Goal: Task Accomplishment & Management: Use online tool/utility

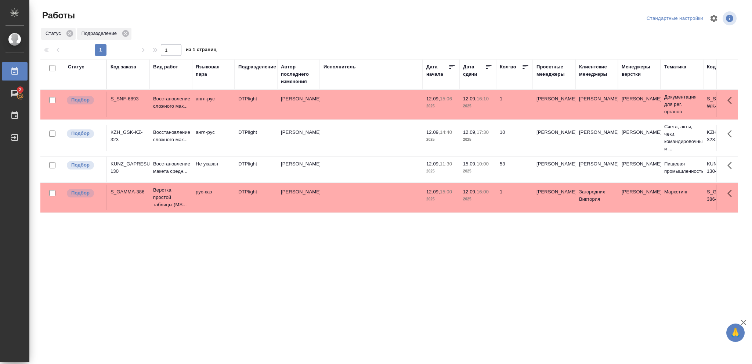
click at [491, 169] on p "2025" at bounding box center [477, 171] width 29 height 7
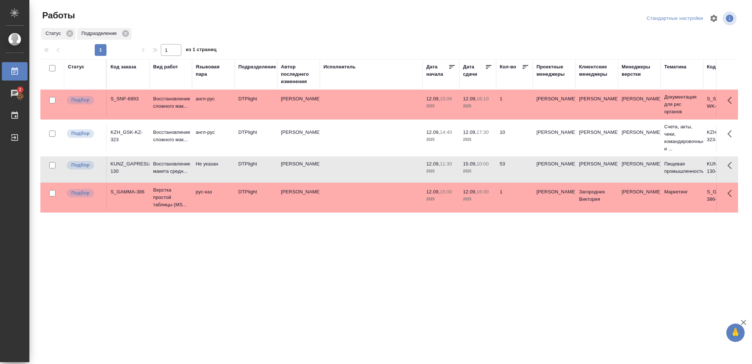
click at [491, 169] on p "2025" at bounding box center [477, 171] width 29 height 7
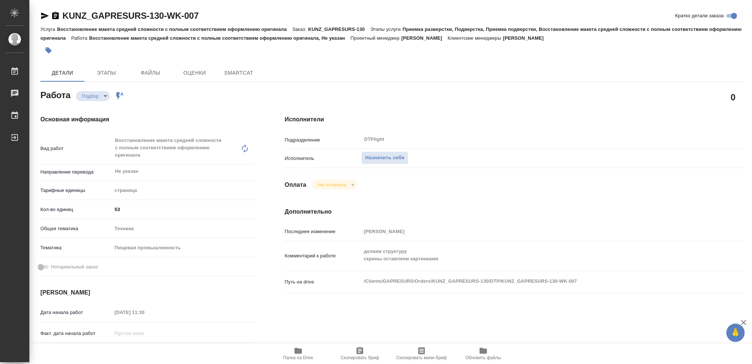
type textarea "x"
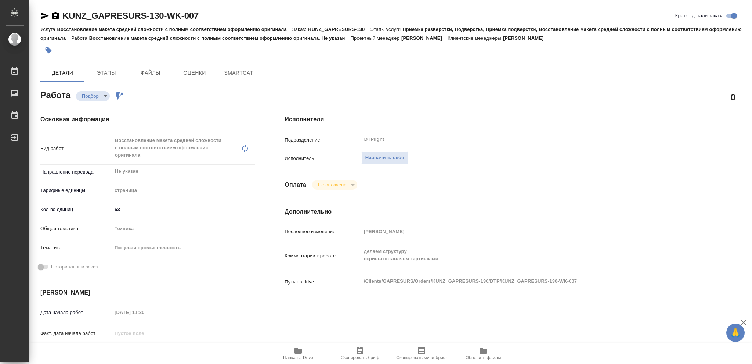
type textarea "x"
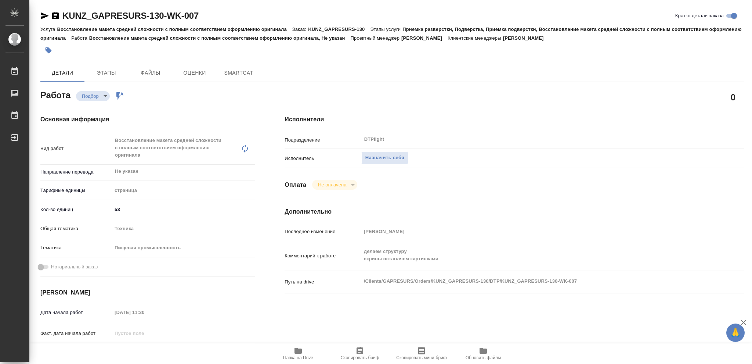
type textarea "x"
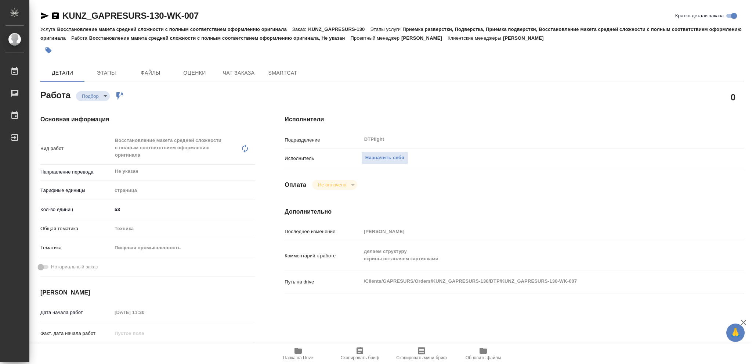
type textarea "x"
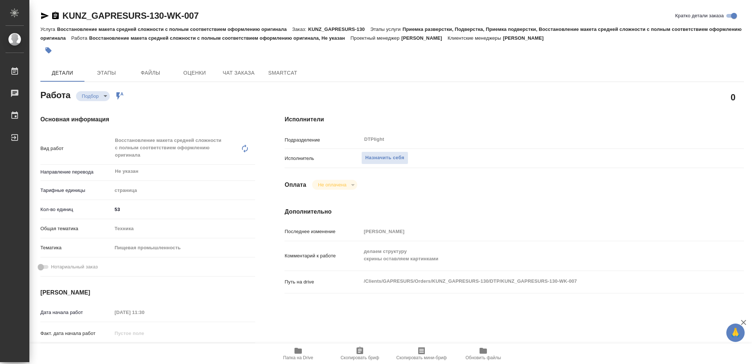
type textarea "x"
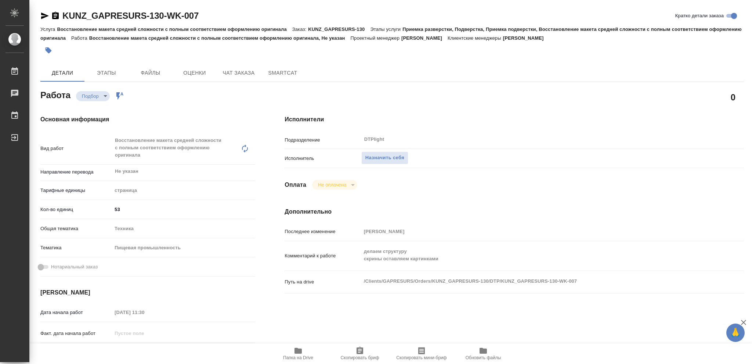
click at [296, 354] on icon "button" at bounding box center [298, 350] width 9 height 9
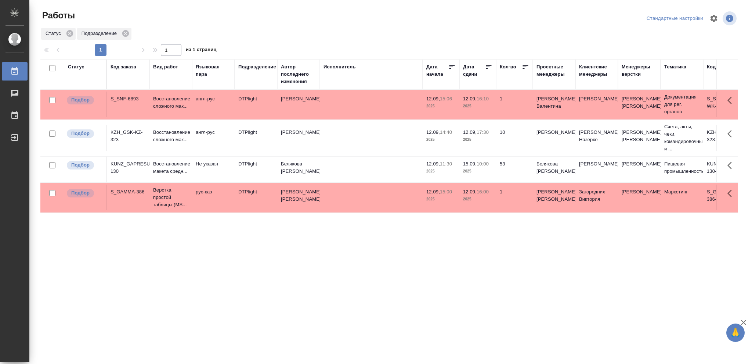
click at [82, 70] on div "Статус" at bounding box center [76, 66] width 17 height 7
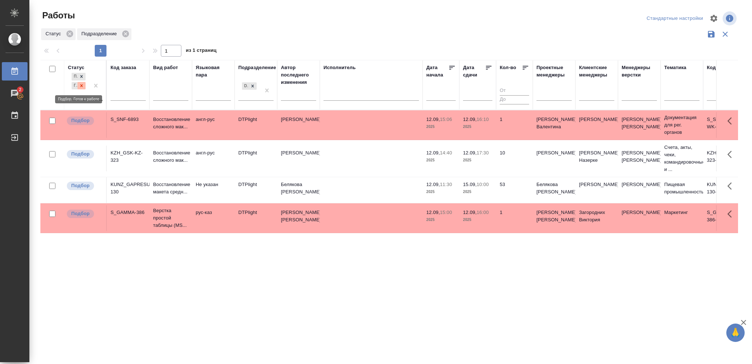
click at [83, 86] on icon at bounding box center [81, 85] width 5 height 5
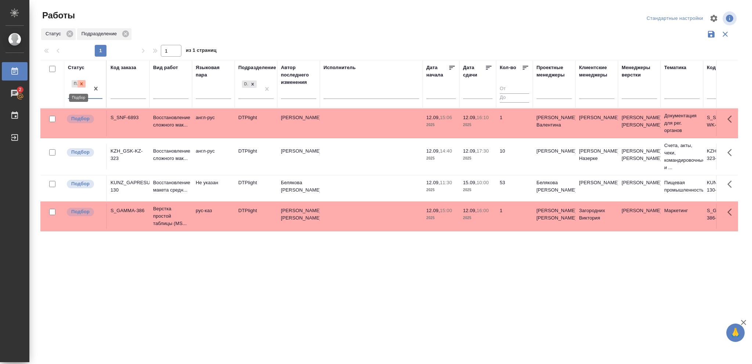
click at [82, 84] on icon at bounding box center [81, 83] width 3 height 3
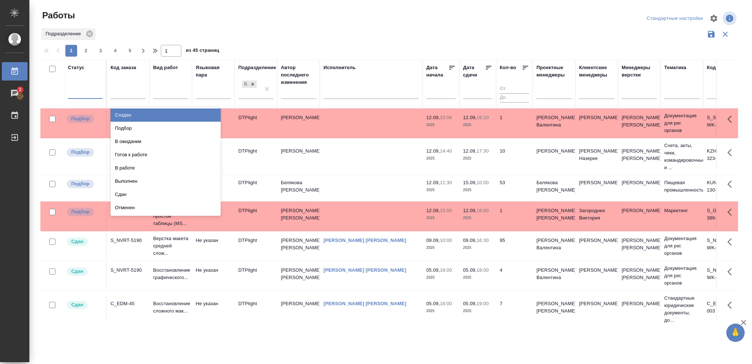
click at [80, 88] on div at bounding box center [85, 91] width 35 height 11
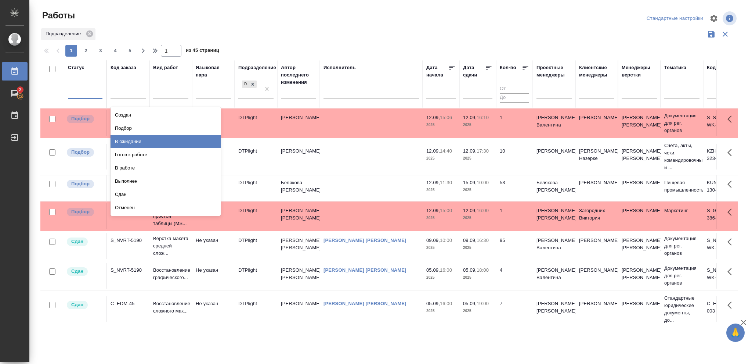
click at [129, 139] on div "В ожидании" at bounding box center [166, 141] width 110 height 13
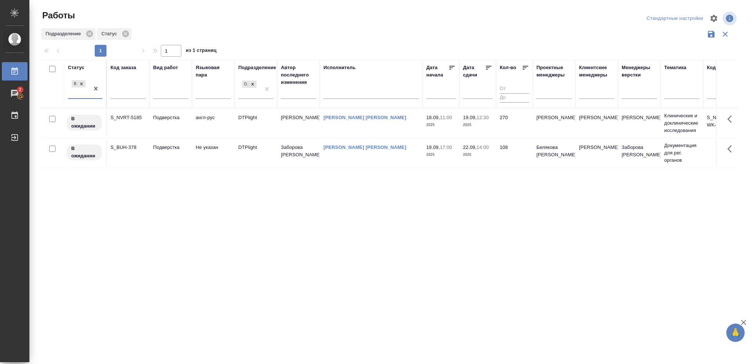
click at [486, 65] on icon at bounding box center [488, 67] width 7 height 7
click at [79, 85] on icon at bounding box center [81, 83] width 5 height 5
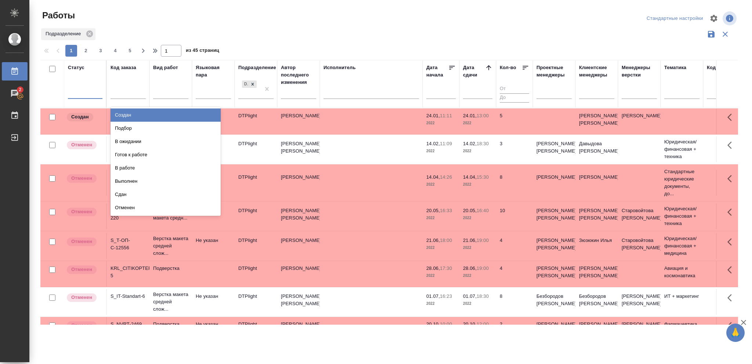
click at [81, 93] on div at bounding box center [85, 91] width 35 height 11
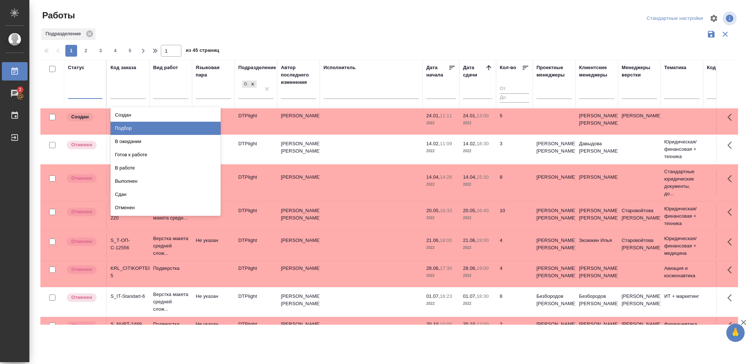
click at [133, 128] on div "Подбор" at bounding box center [166, 128] width 110 height 13
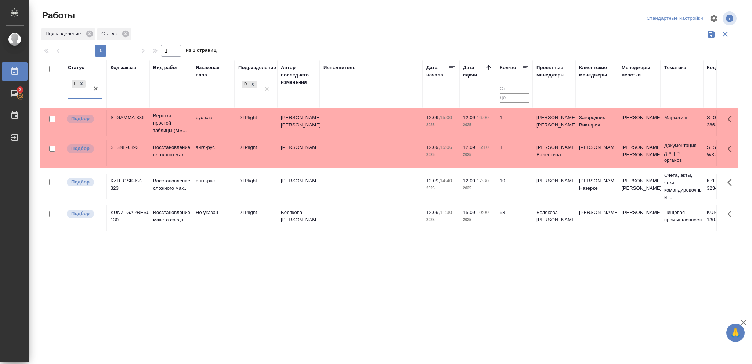
drag, startPoint x: 250, startPoint y: 84, endPoint x: 308, endPoint y: 94, distance: 59.3
click at [250, 84] on icon at bounding box center [252, 84] width 5 height 5
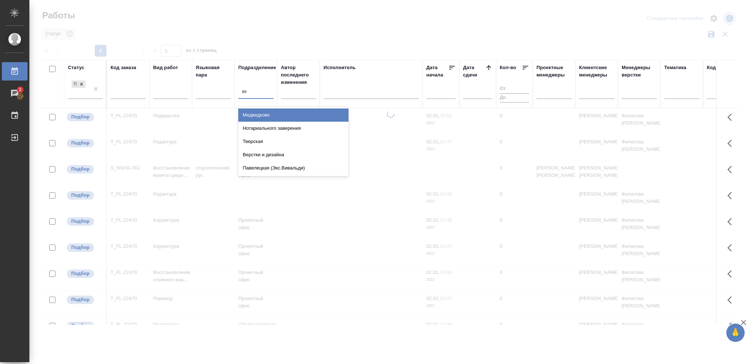
type input "вер"
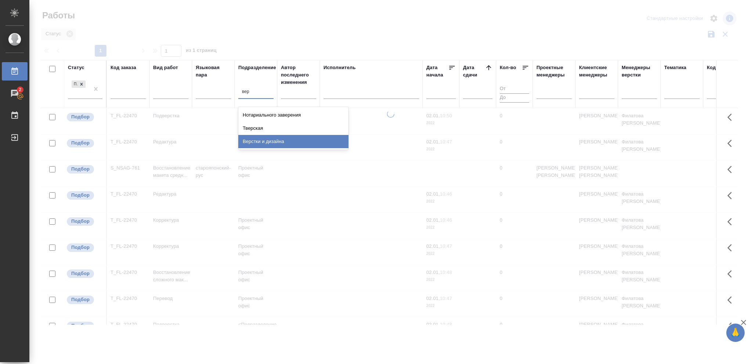
click at [246, 143] on div "Верстки и дизайна" at bounding box center [293, 141] width 110 height 13
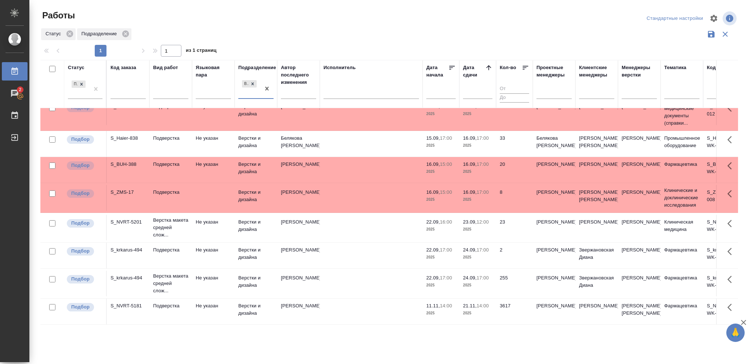
scroll to position [212, 0]
click at [477, 226] on p "2025" at bounding box center [477, 229] width 29 height 7
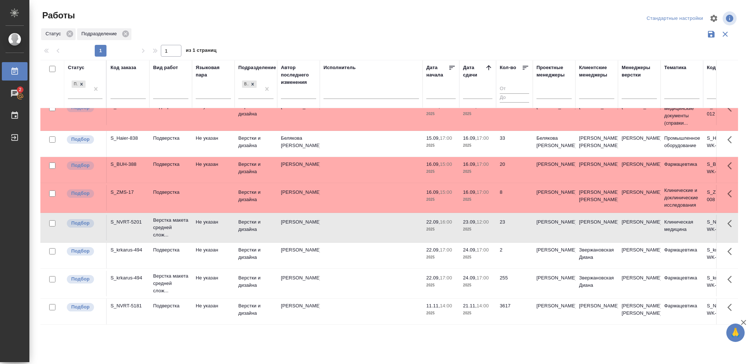
click at [453, 281] on p "2025" at bounding box center [441, 284] width 29 height 7
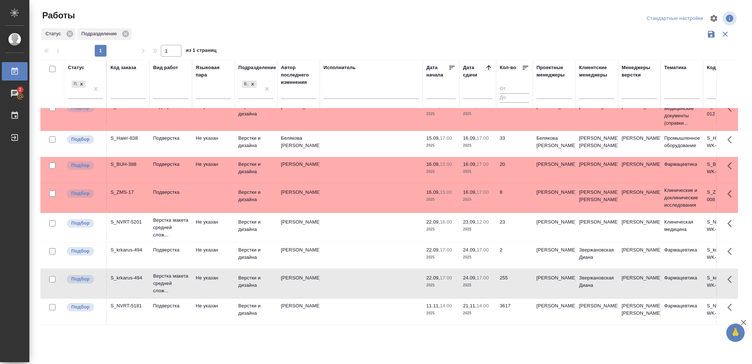
click at [453, 281] on p "2025" at bounding box center [441, 284] width 29 height 7
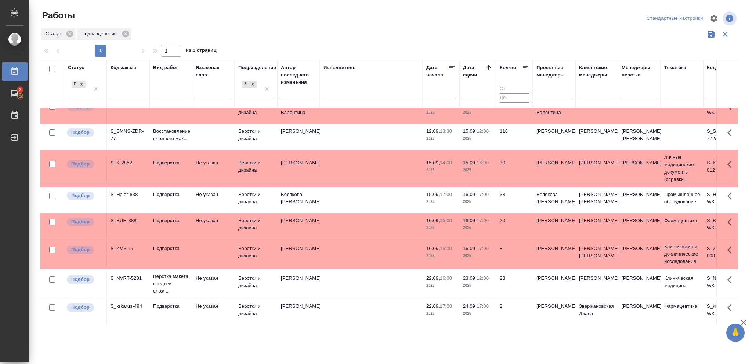
scroll to position [65, 0]
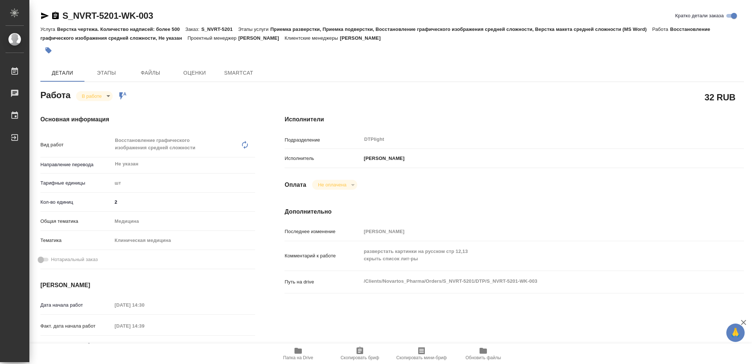
type textarea "x"
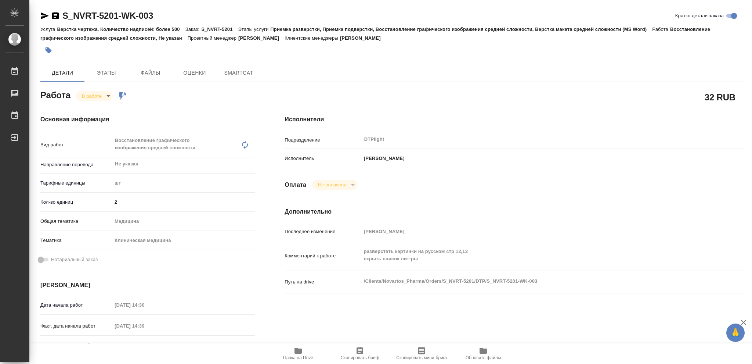
type textarea "x"
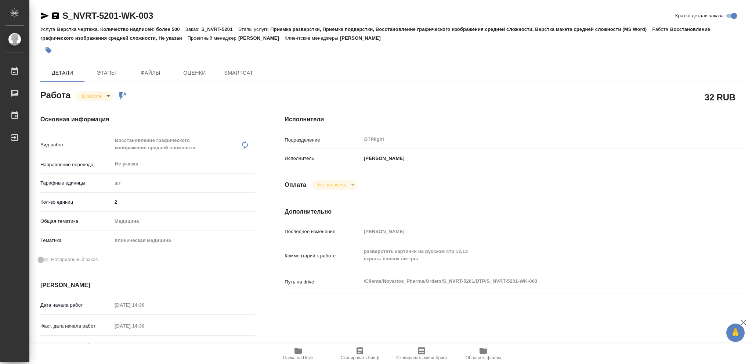
type textarea "x"
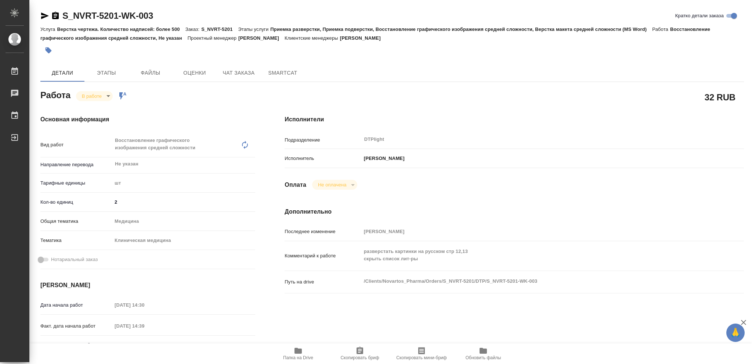
type textarea "x"
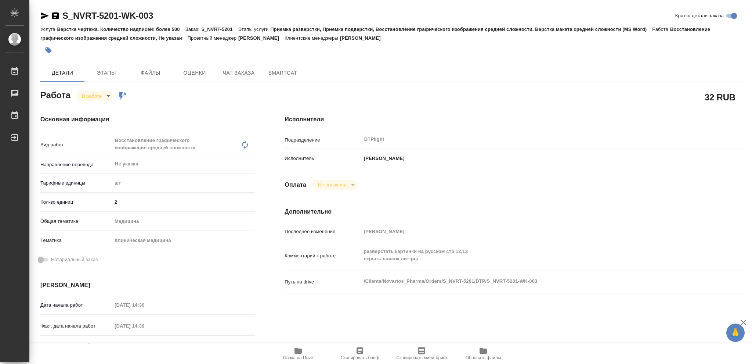
type textarea "x"
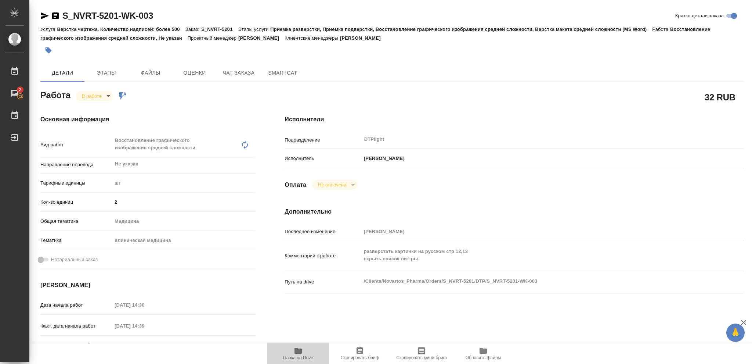
click at [294, 350] on icon "button" at bounding box center [298, 350] width 9 height 9
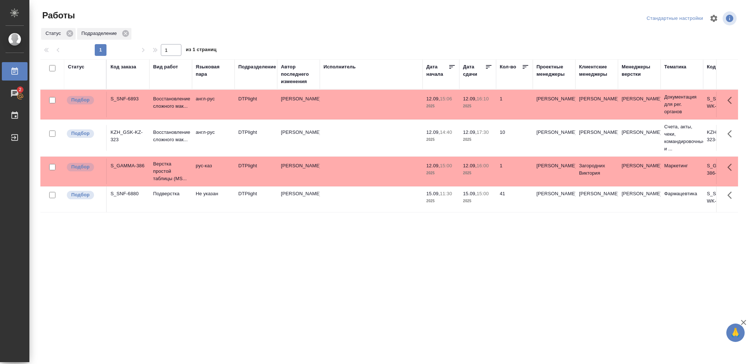
click at [450, 201] on p "2025" at bounding box center [441, 200] width 29 height 7
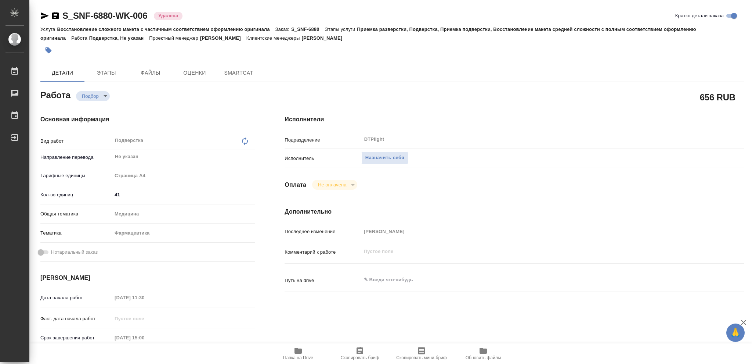
type textarea "x"
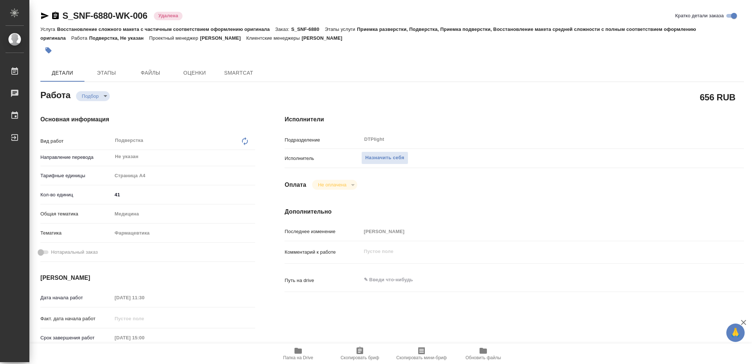
type textarea "x"
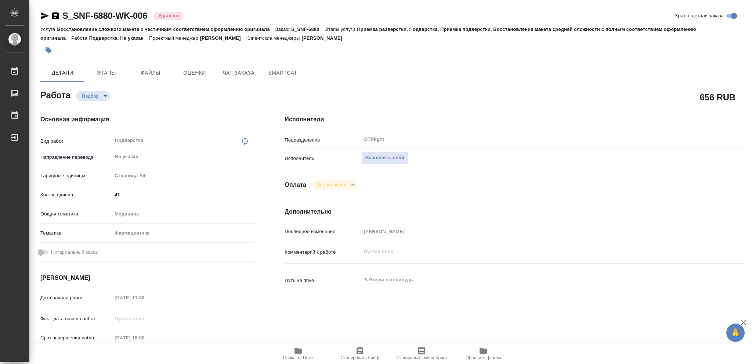
type textarea "x"
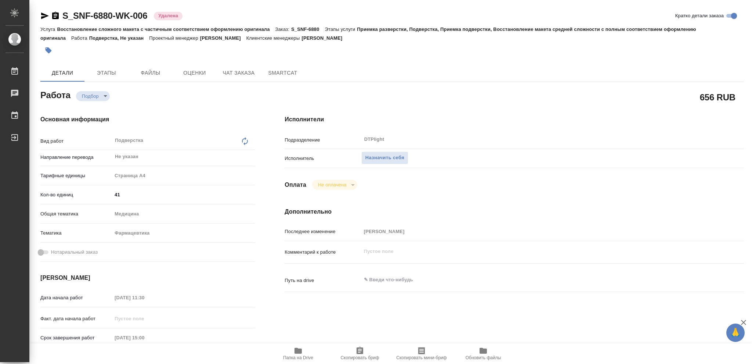
type textarea "x"
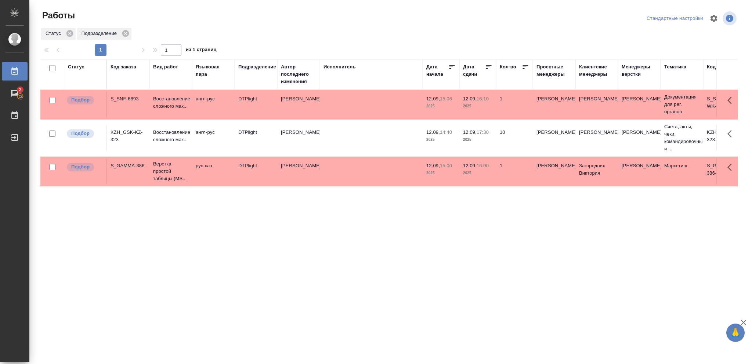
click at [75, 68] on div "Статус" at bounding box center [76, 66] width 17 height 7
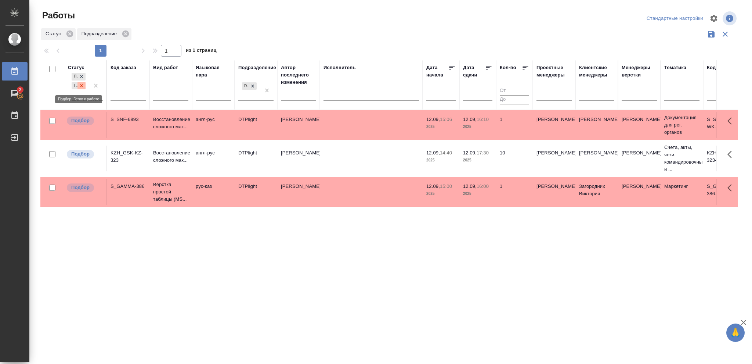
click at [80, 85] on icon at bounding box center [81, 85] width 5 height 5
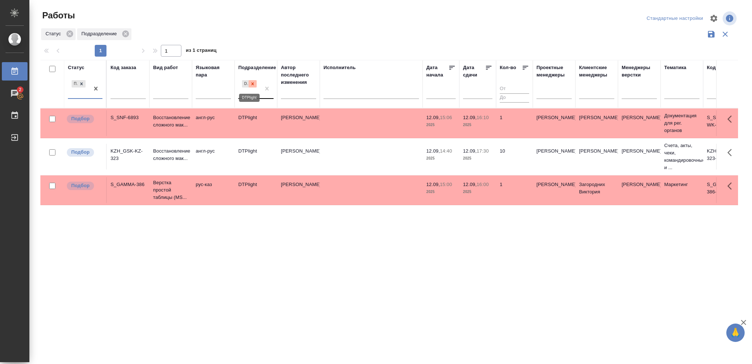
click at [253, 84] on icon at bounding box center [253, 83] width 3 height 3
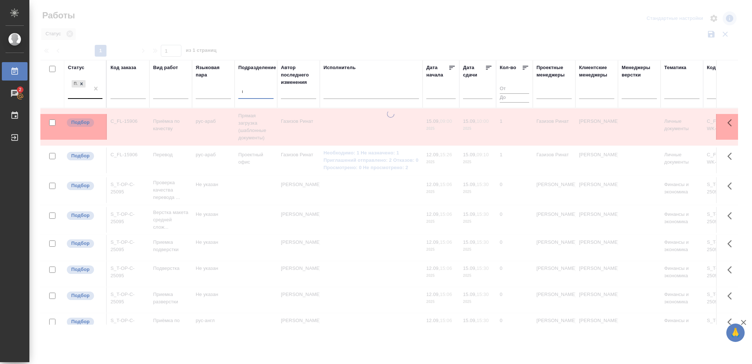
type input "ве"
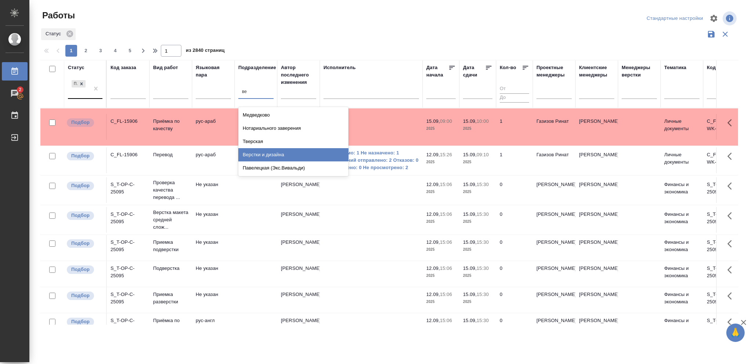
click at [278, 154] on div "Верстки и дизайна" at bounding box center [293, 154] width 110 height 13
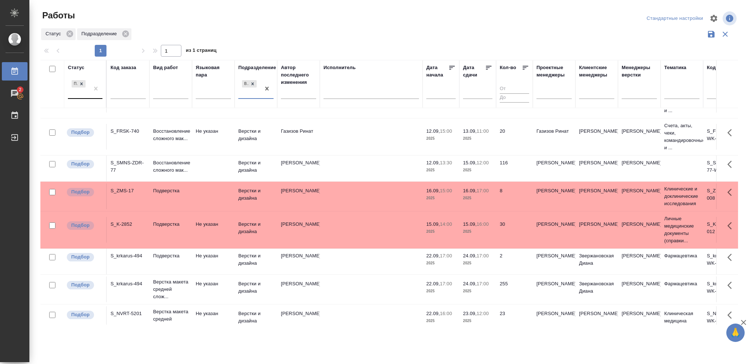
scroll to position [49, 0]
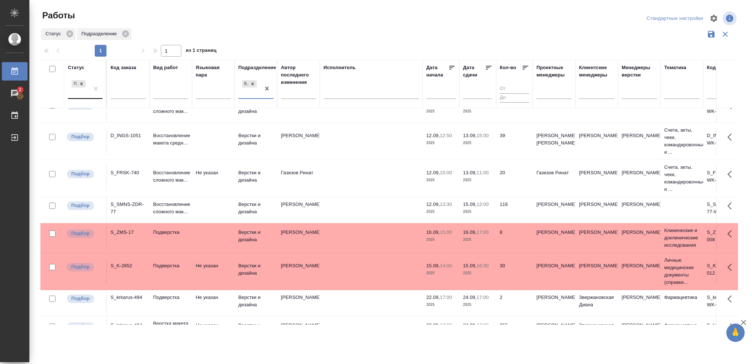
click at [483, 211] on p "2025" at bounding box center [477, 211] width 29 height 7
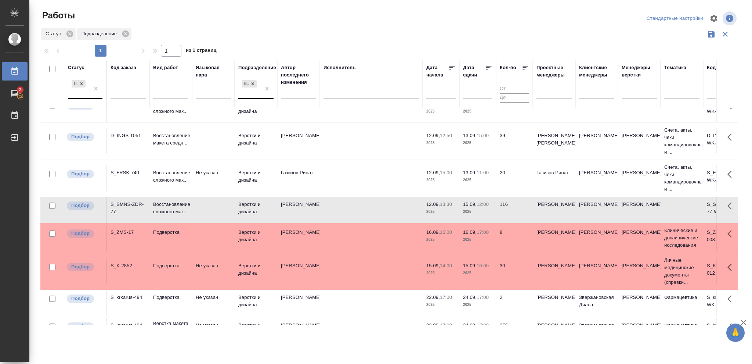
click at [483, 211] on p "2025" at bounding box center [477, 211] width 29 height 7
click at [477, 145] on p "2025" at bounding box center [477, 142] width 29 height 7
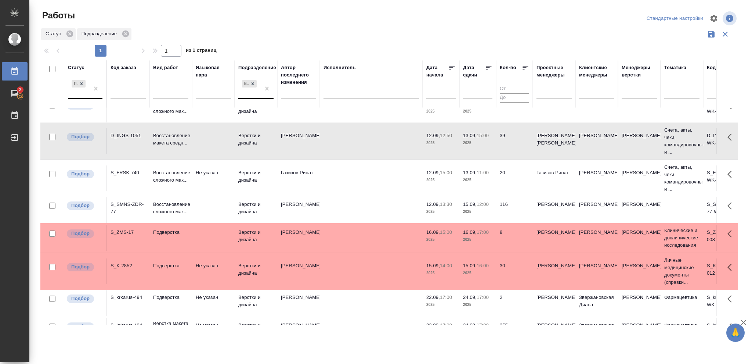
click at [477, 145] on p "2025" at bounding box center [477, 142] width 29 height 7
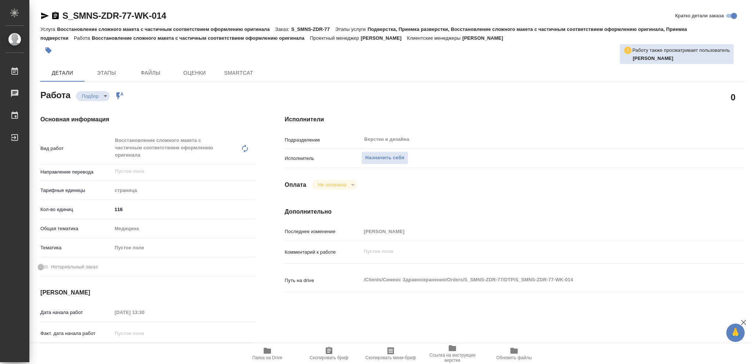
type textarea "x"
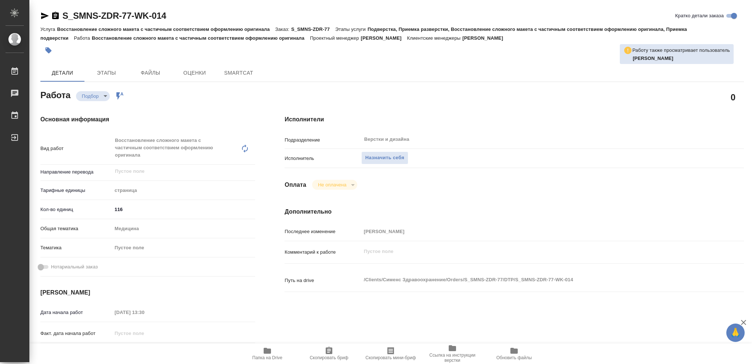
type textarea "x"
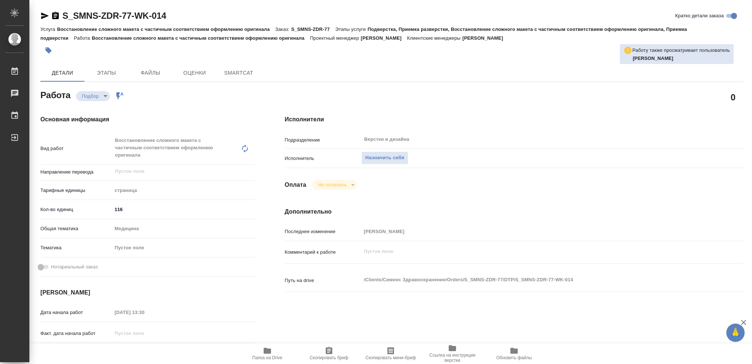
type textarea "x"
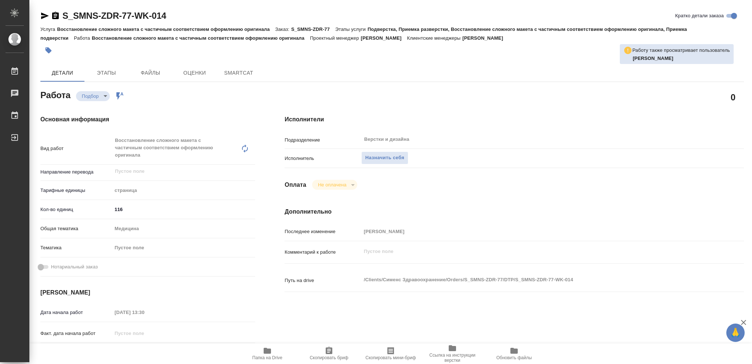
type textarea "x"
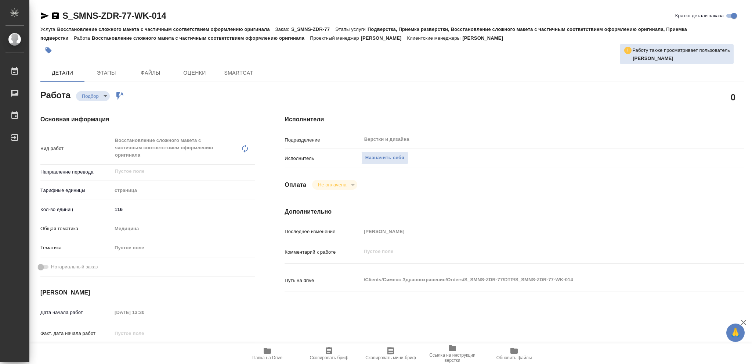
type textarea "x"
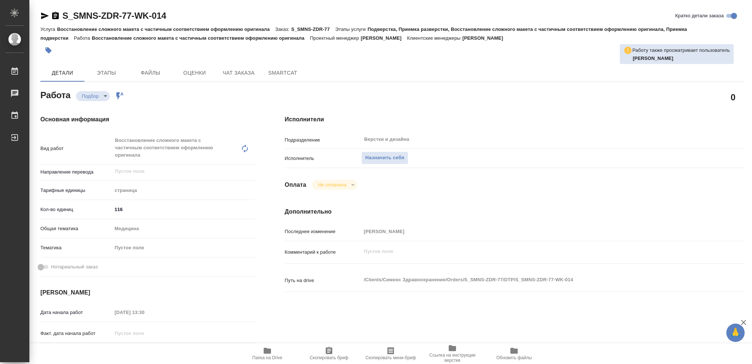
drag, startPoint x: 263, startPoint y: 356, endPoint x: 266, endPoint y: 352, distance: 4.7
click at [265, 353] on span "Папка на Drive" at bounding box center [267, 353] width 53 height 14
type textarea "x"
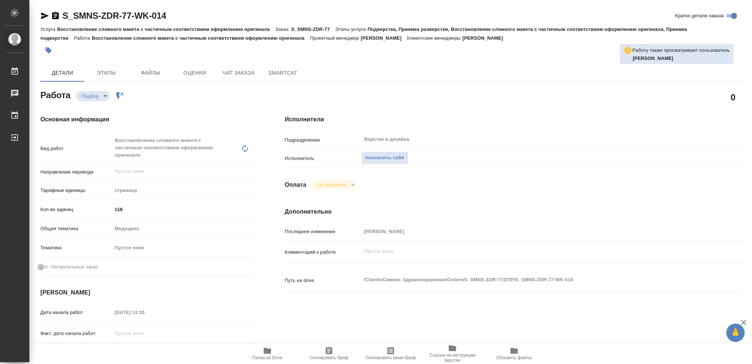
type textarea "x"
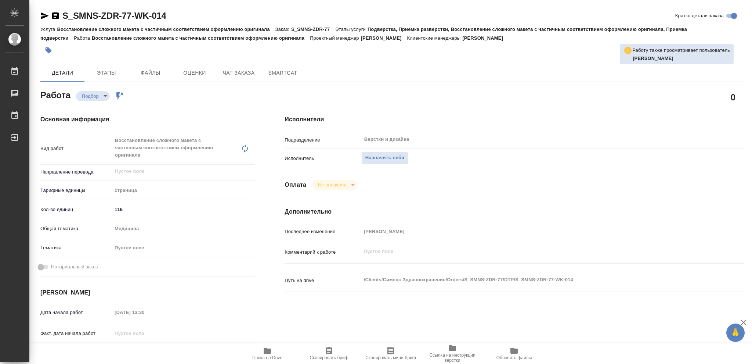
type textarea "x"
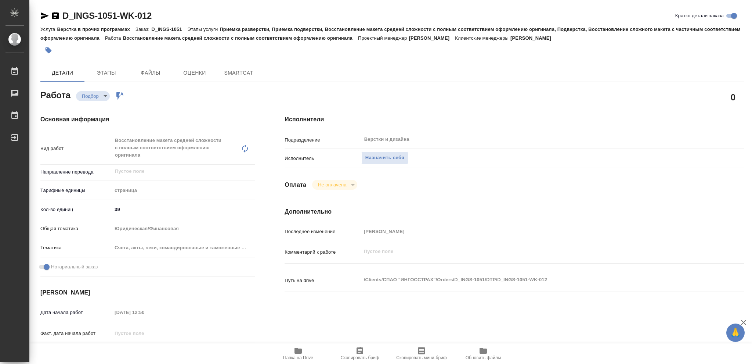
type textarea "x"
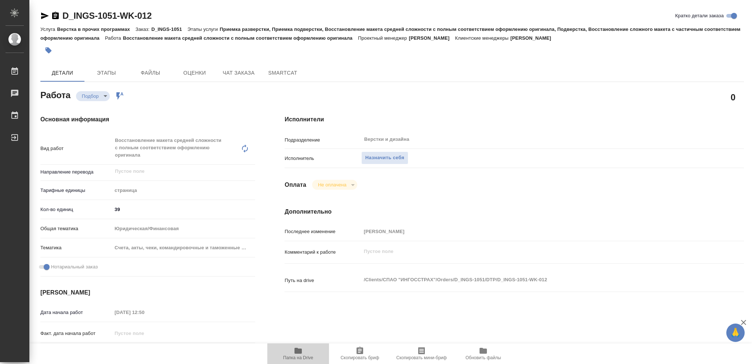
click at [296, 351] on icon "button" at bounding box center [298, 351] width 7 height 6
type textarea "x"
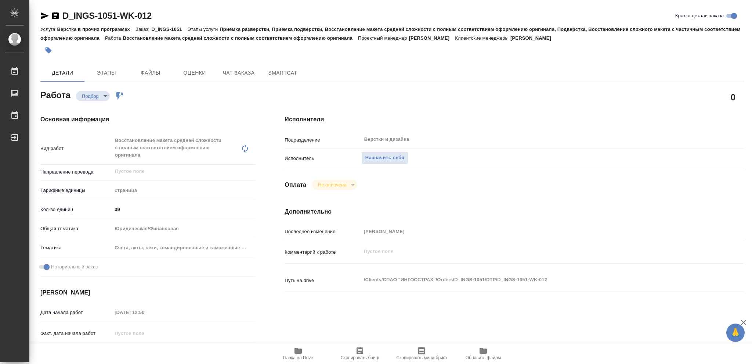
type textarea "x"
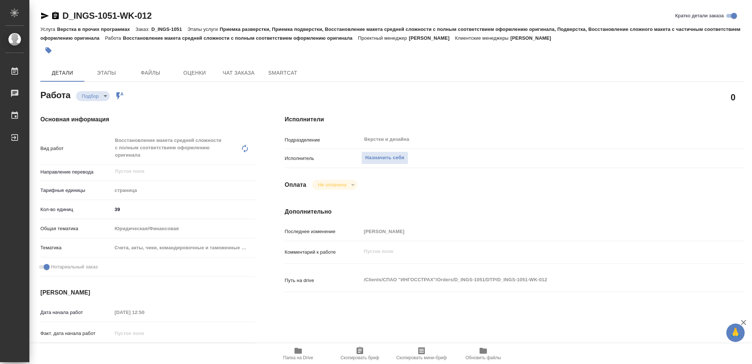
type textarea "x"
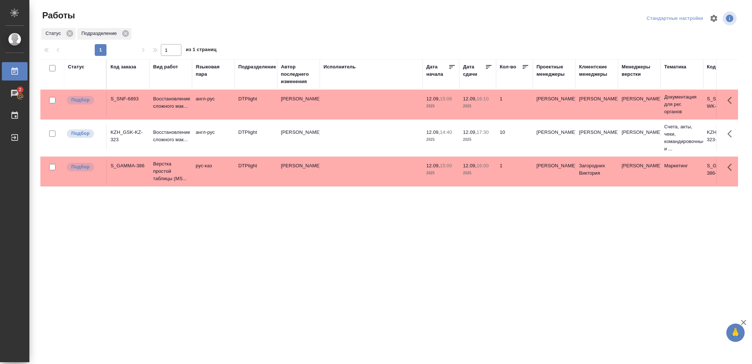
click at [485, 139] on p "2025" at bounding box center [477, 139] width 29 height 7
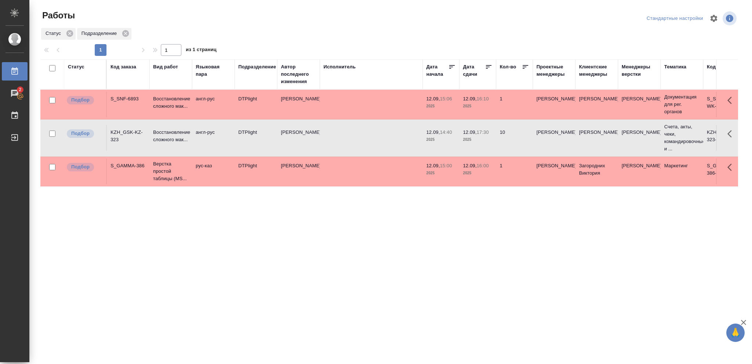
click at [485, 139] on p "2025" at bounding box center [477, 139] width 29 height 7
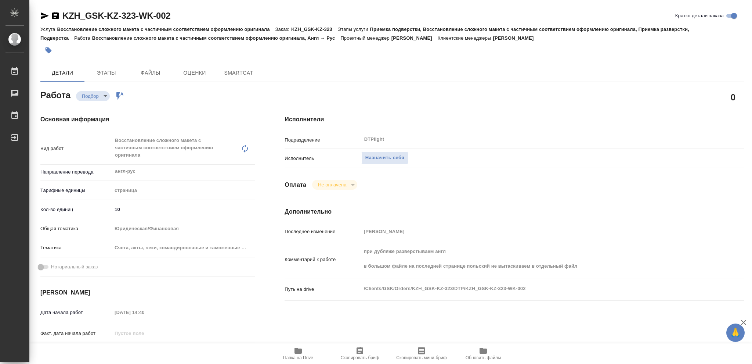
type textarea "x"
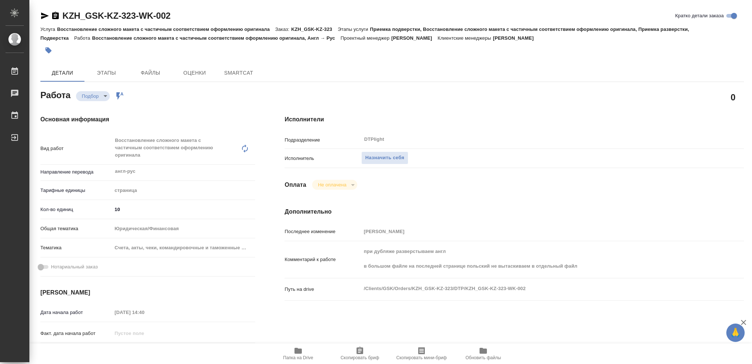
type textarea "x"
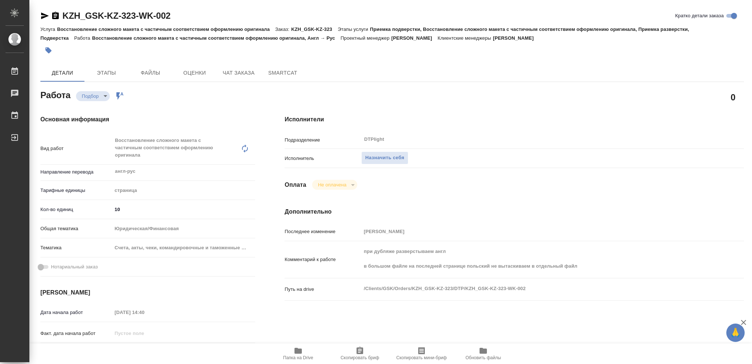
type textarea "x"
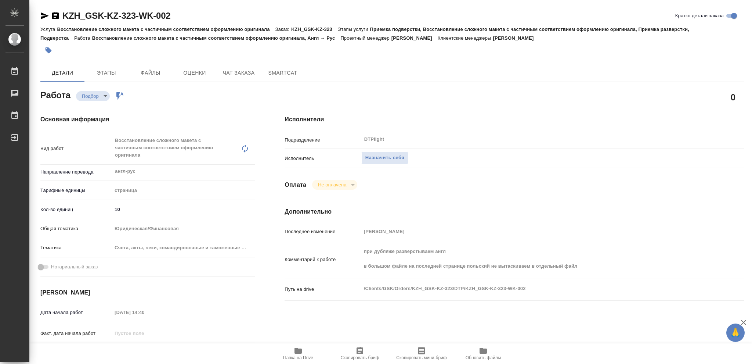
type textarea "x"
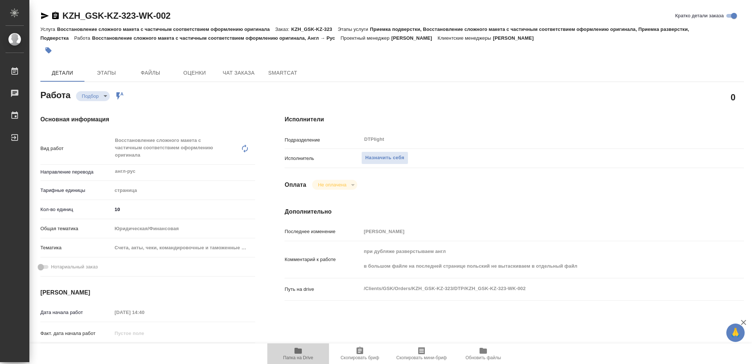
click at [298, 349] on icon "button" at bounding box center [298, 351] width 7 height 6
type textarea "x"
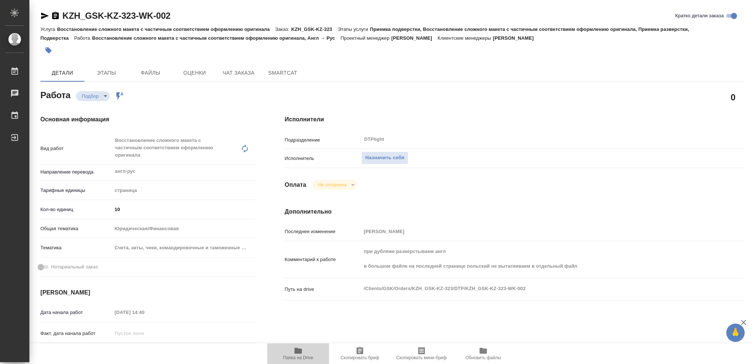
type textarea "x"
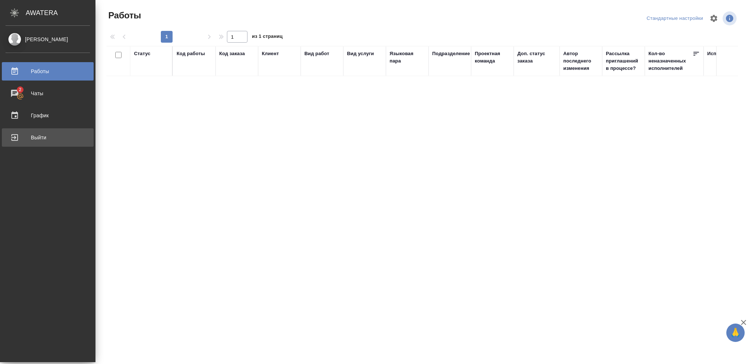
click at [34, 135] on div "Выйти" at bounding box center [48, 137] width 84 height 11
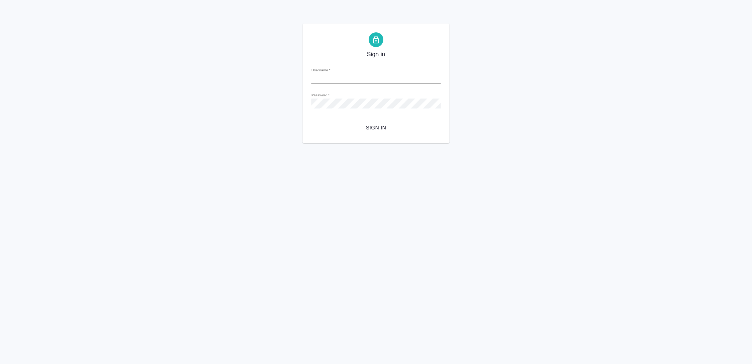
type input "[EMAIL_ADDRESS][DOMAIN_NAME]"
click at [375, 126] on span "Sign in" at bounding box center [376, 127] width 118 height 9
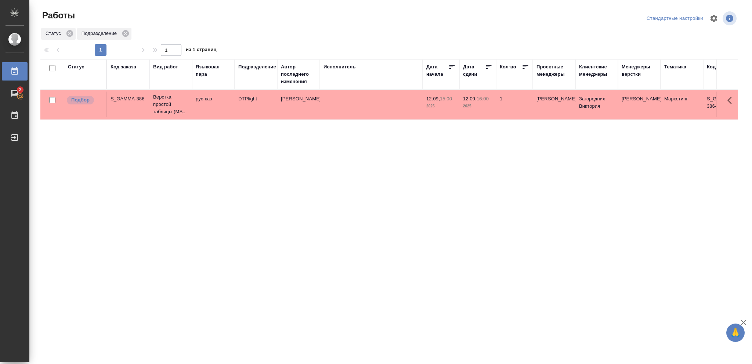
click at [76, 67] on div "Статус" at bounding box center [76, 66] width 17 height 7
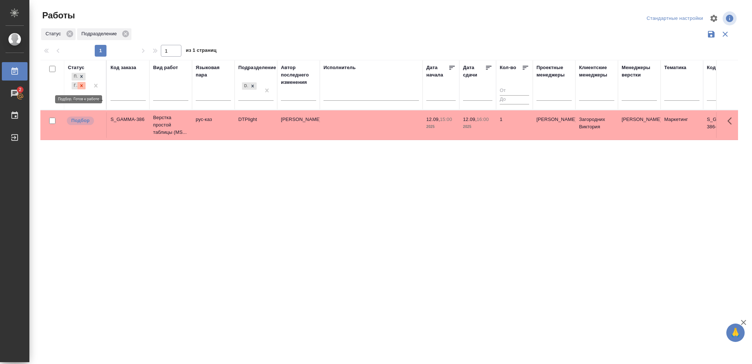
click at [82, 85] on icon at bounding box center [81, 85] width 3 height 3
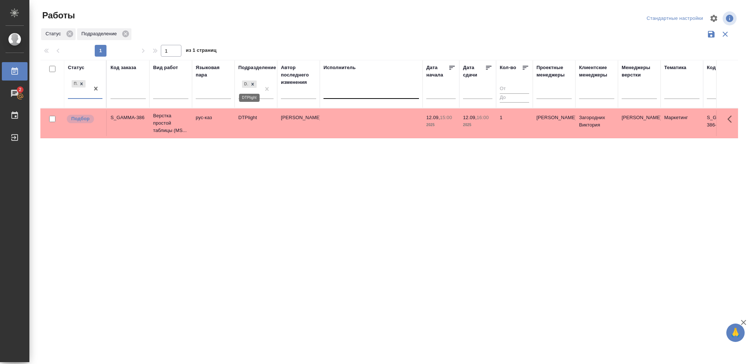
drag, startPoint x: 254, startPoint y: 83, endPoint x: 395, endPoint y: 91, distance: 141.4
click at [254, 83] on icon at bounding box center [253, 84] width 3 height 3
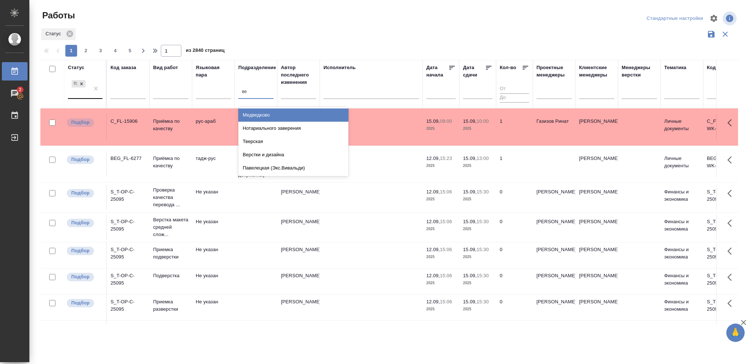
type input "вер"
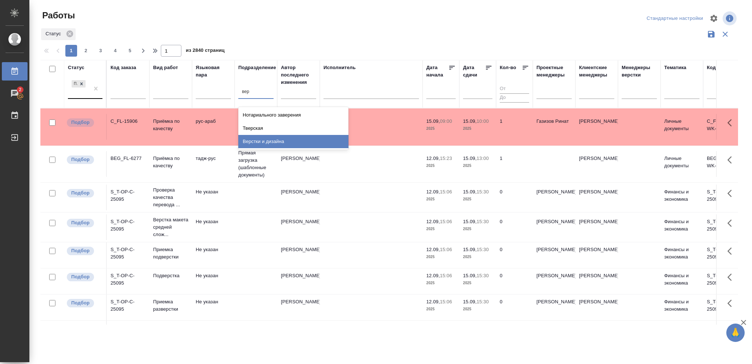
click at [281, 140] on div "Верстки и дизайна" at bounding box center [293, 141] width 110 height 13
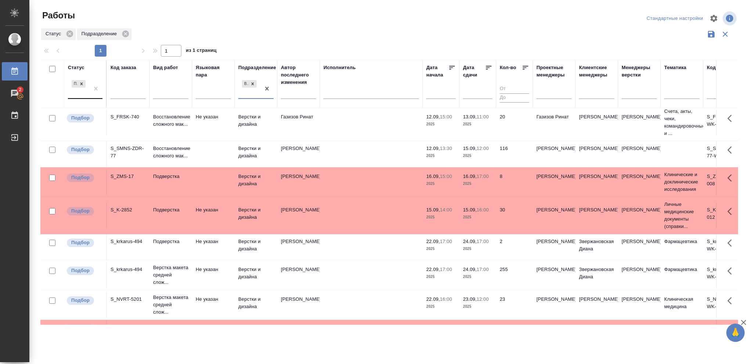
scroll to position [212, 0]
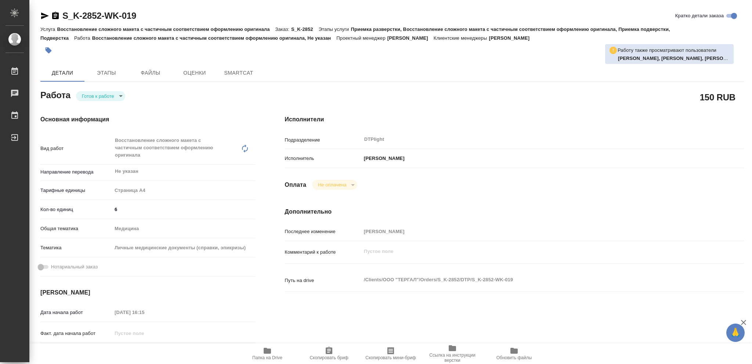
type textarea "x"
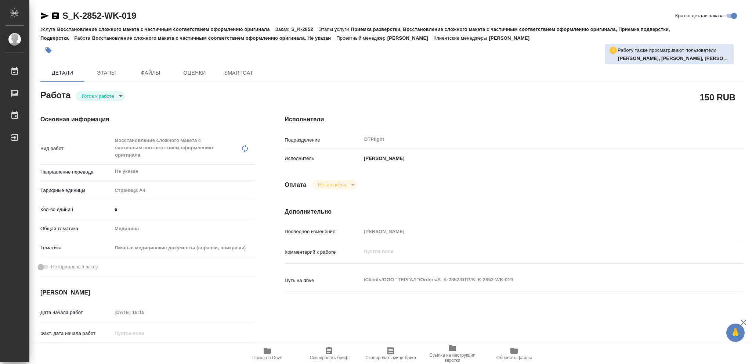
type textarea "x"
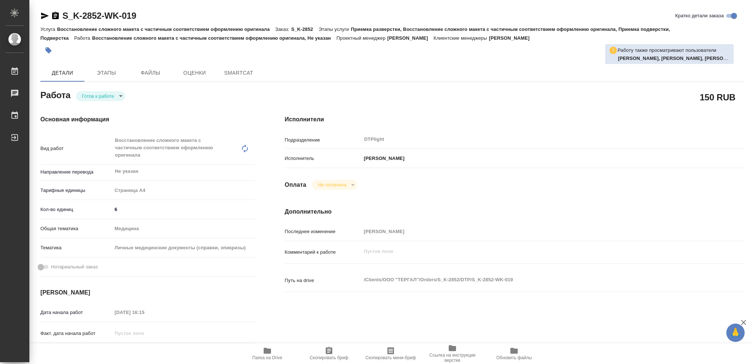
type textarea "x"
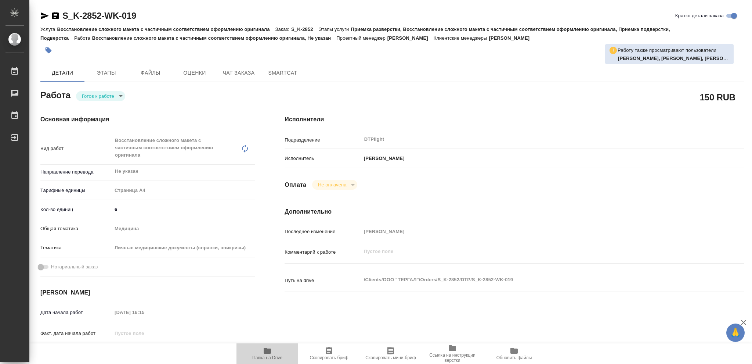
click at [270, 352] on icon "button" at bounding box center [267, 351] width 7 height 6
type textarea "x"
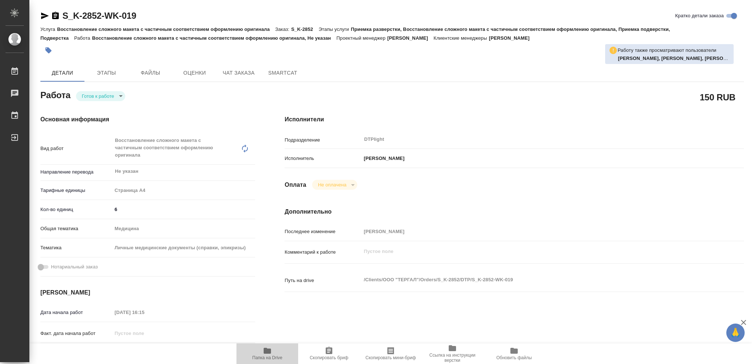
type textarea "x"
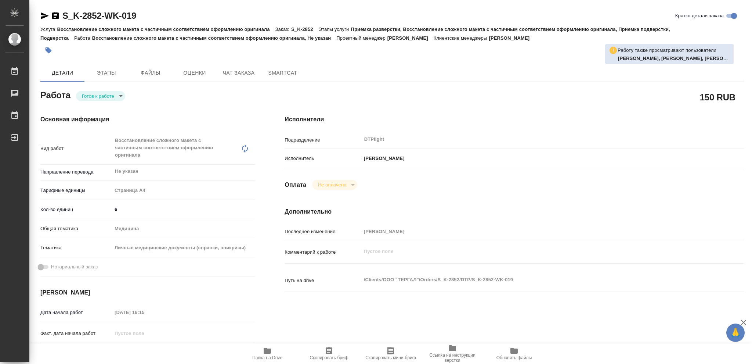
type textarea "x"
